Goal: Task Accomplishment & Management: Manage account settings

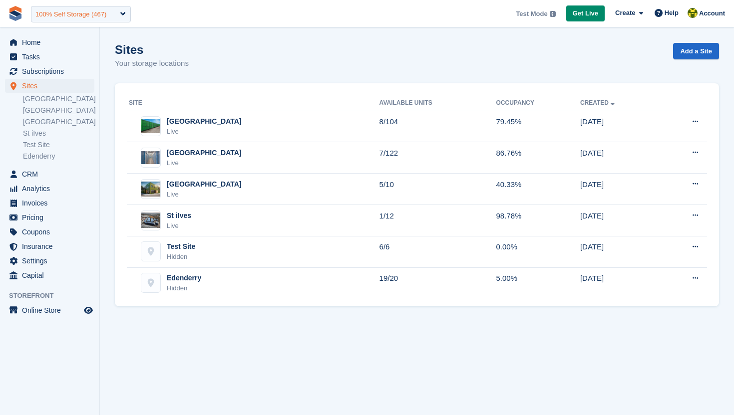
click at [75, 16] on div "100% Self Storage (467)" at bounding box center [70, 14] width 71 height 10
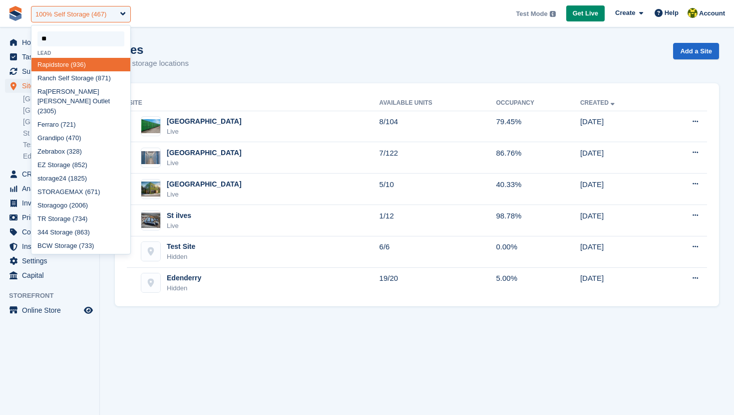
type input "*"
type input "***"
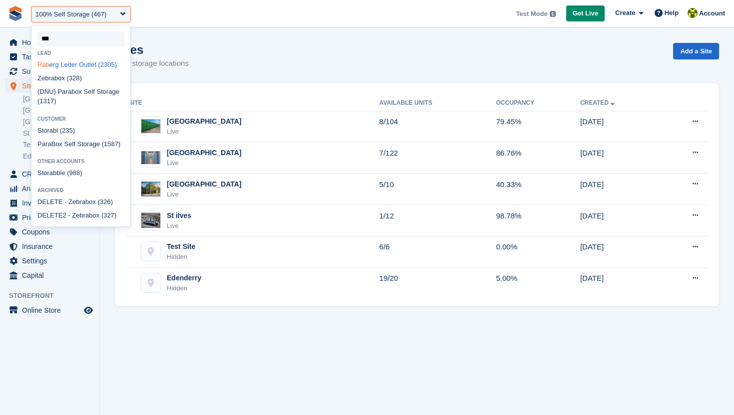
click at [86, 68] on div "Rab erg Leder Outlet (2305)" at bounding box center [80, 64] width 99 height 13
select select "****"
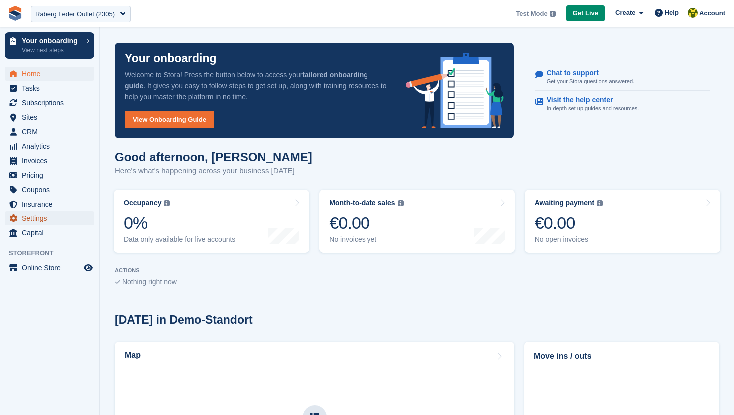
click at [55, 215] on span "Settings" at bounding box center [52, 219] width 60 height 14
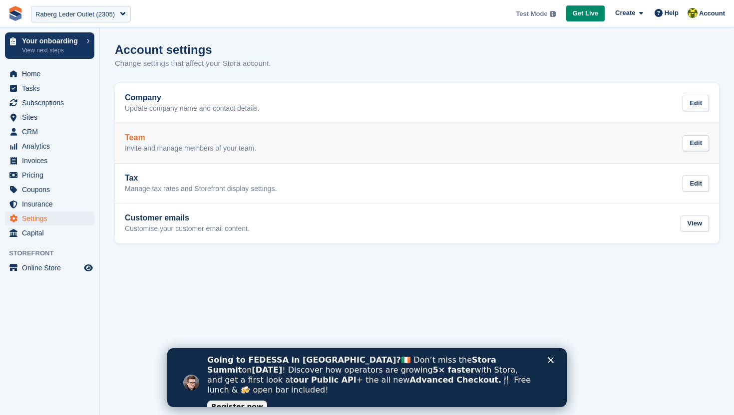
click at [313, 147] on div "Team Invite and manage members of your team. Edit" at bounding box center [417, 143] width 584 height 20
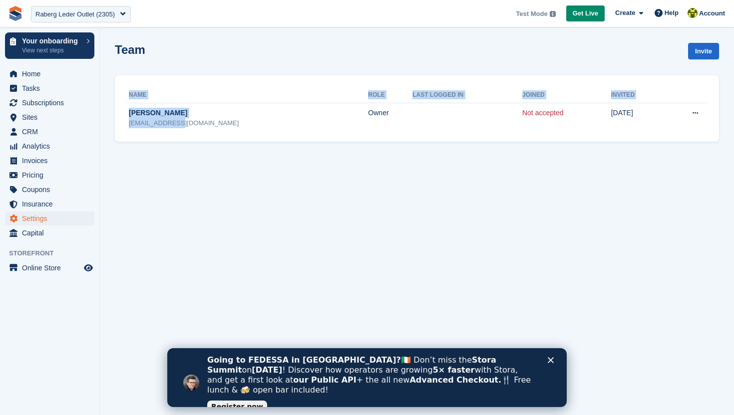
drag, startPoint x: 159, startPoint y: 126, endPoint x: 123, endPoint y: 126, distance: 35.4
click at [125, 126] on div "Name Role Last logged in Joined Invited Jürgen Raberg haus@raberg.de Owner Not …" at bounding box center [417, 108] width 604 height 66
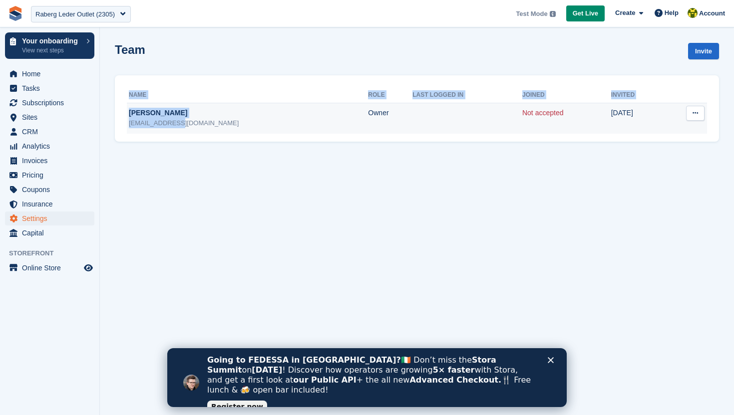
click at [176, 121] on div "haus@raberg.de" at bounding box center [248, 123] width 239 height 10
drag, startPoint x: 127, startPoint y: 124, endPoint x: 176, endPoint y: 126, distance: 48.5
click at [178, 126] on td "Jürgen Raberg haus@raberg.de" at bounding box center [247, 118] width 241 height 31
copy div "haus@raberg.de"
